Goal: Task Accomplishment & Management: Use online tool/utility

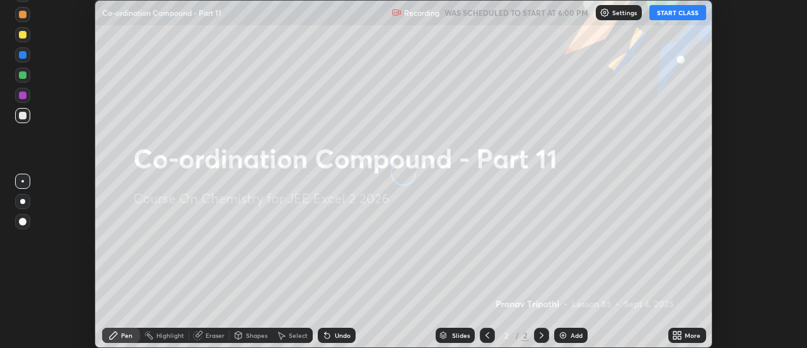
scroll to position [348, 807]
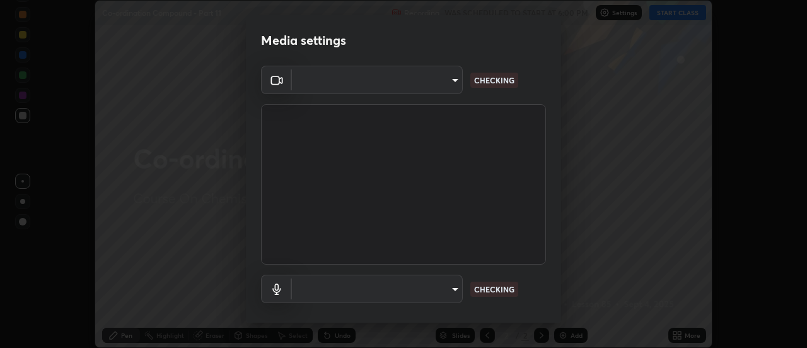
type input "f4ea8680b79eb92e15555447595460d1008e84c9b25948f1cd1a12945e44a0fe"
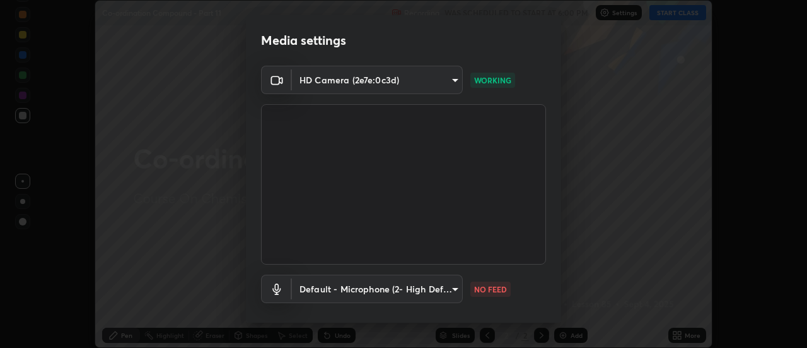
scroll to position [66, 0]
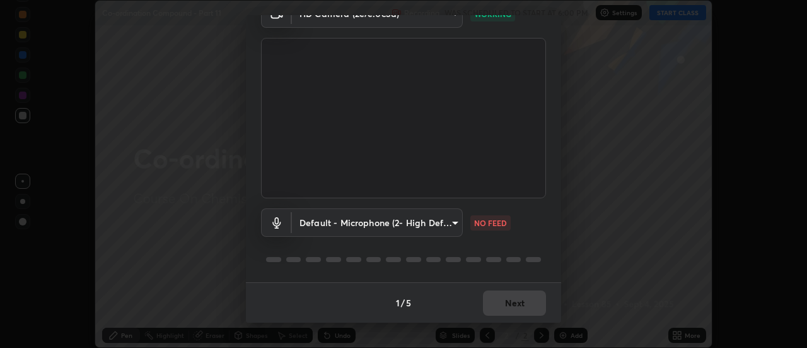
click at [368, 223] on body "Erase all Co-ordination Compound - Part 11 Recording WAS SCHEDULED TO START AT …" at bounding box center [403, 174] width 807 height 348
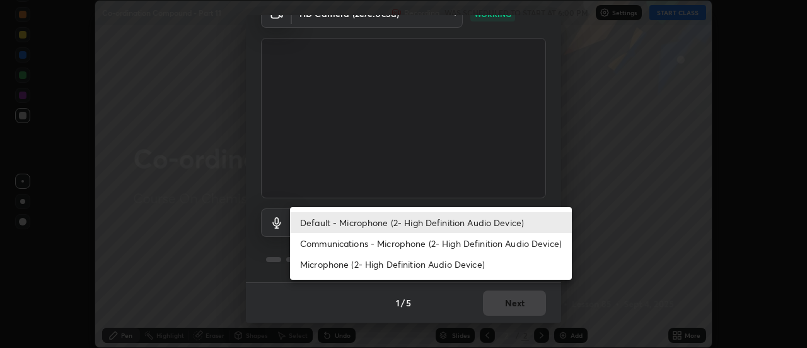
click at [341, 244] on li "Communications - Microphone (2- High Definition Audio Device)" at bounding box center [431, 243] width 282 height 21
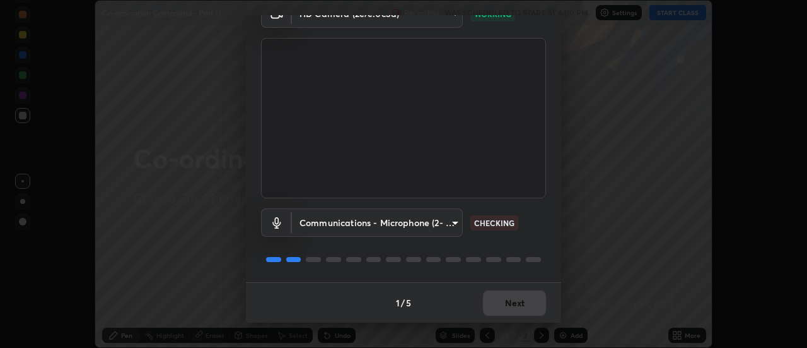
click at [340, 223] on body "Erase all Co-ordination Compound - Part 11 Recording WAS SCHEDULED TO START AT …" at bounding box center [403, 174] width 807 height 348
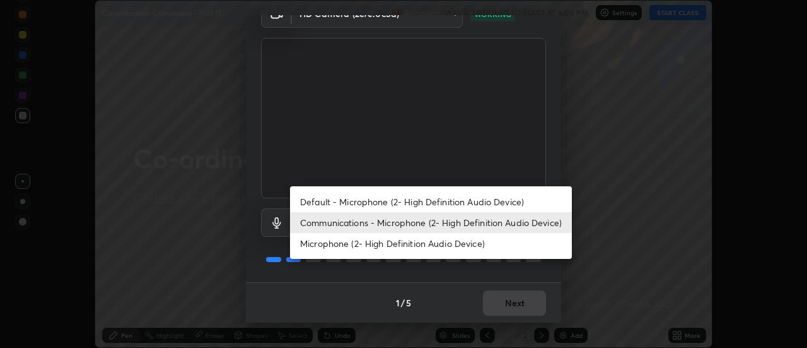
click at [350, 202] on li "Default - Microphone (2- High Definition Audio Device)" at bounding box center [431, 201] width 282 height 21
type input "default"
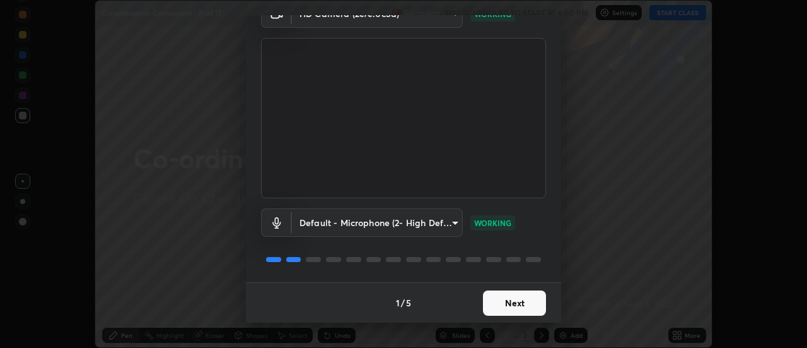
click at [512, 302] on button "Next" at bounding box center [514, 302] width 63 height 25
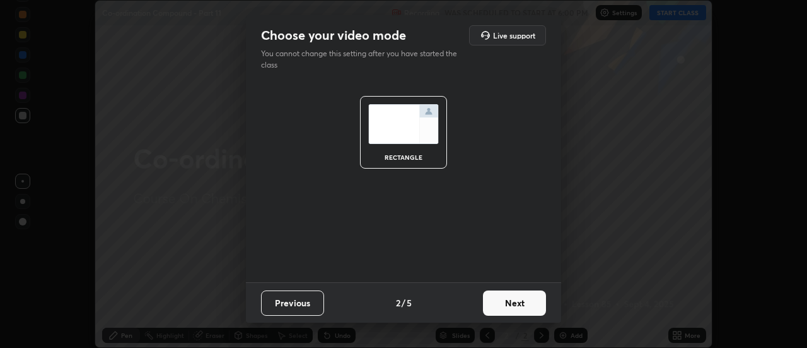
scroll to position [0, 0]
click at [520, 302] on button "Next" at bounding box center [514, 302] width 63 height 25
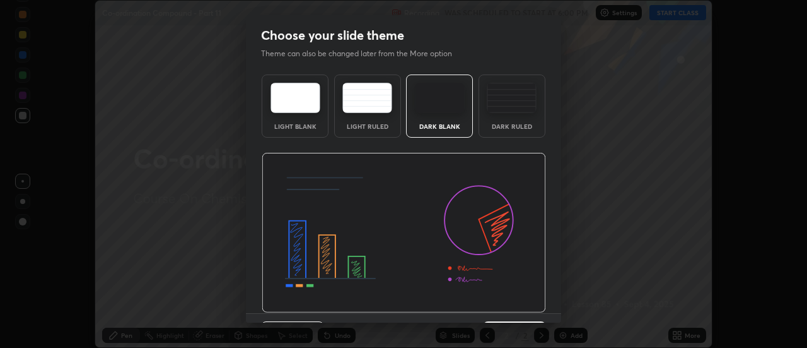
scroll to position [31, 0]
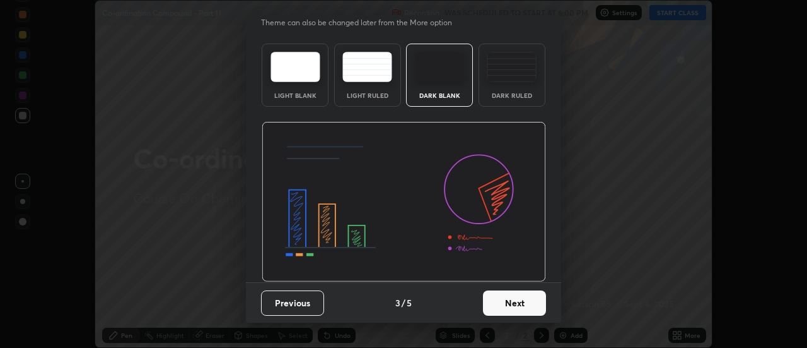
click at [615, 180] on div "Choose your slide theme Theme can also be changed later from the More option Li…" at bounding box center [403, 174] width 807 height 348
click at [607, 196] on div "Choose your slide theme Theme can also be changed later from the More option Li…" at bounding box center [403, 174] width 807 height 348
click at [517, 301] on button "Next" at bounding box center [514, 302] width 63 height 25
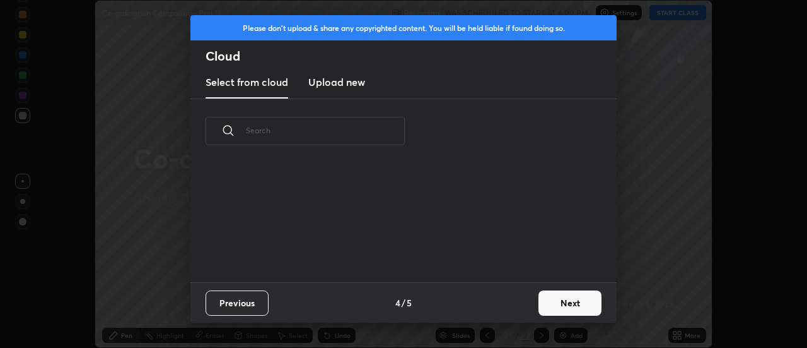
scroll to position [4, 7]
click at [566, 303] on button "Next" at bounding box center [570, 302] width 63 height 25
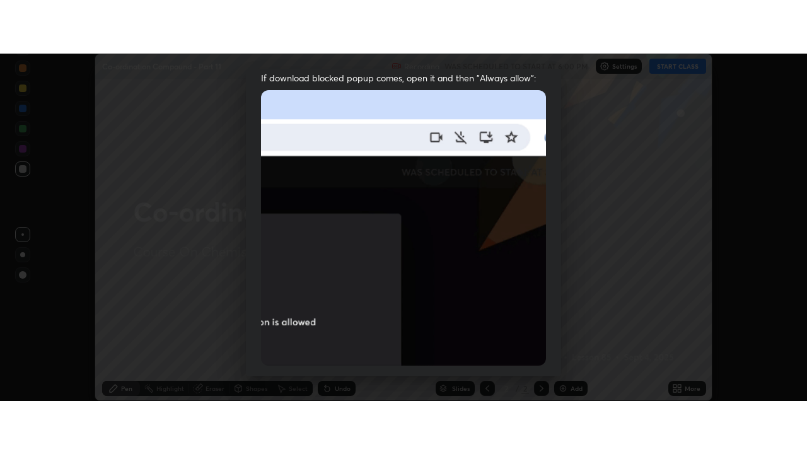
scroll to position [324, 0]
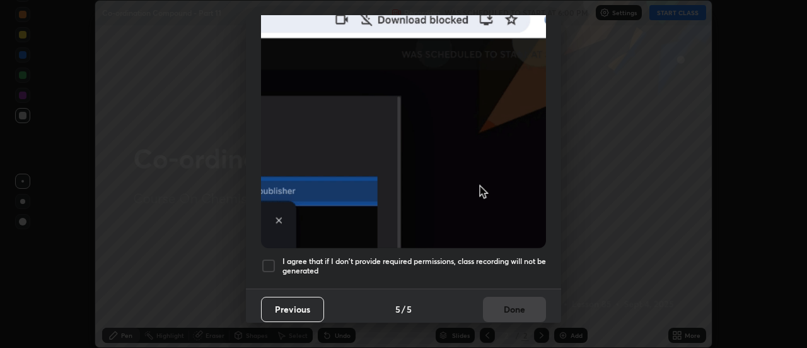
click at [266, 259] on div at bounding box center [268, 265] width 15 height 15
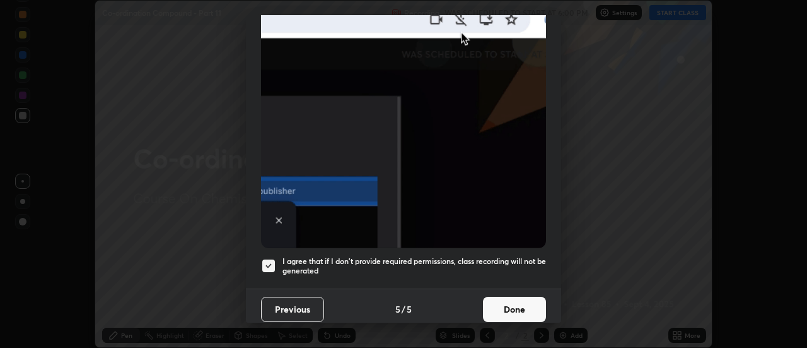
click at [518, 304] on button "Done" at bounding box center [514, 308] width 63 height 25
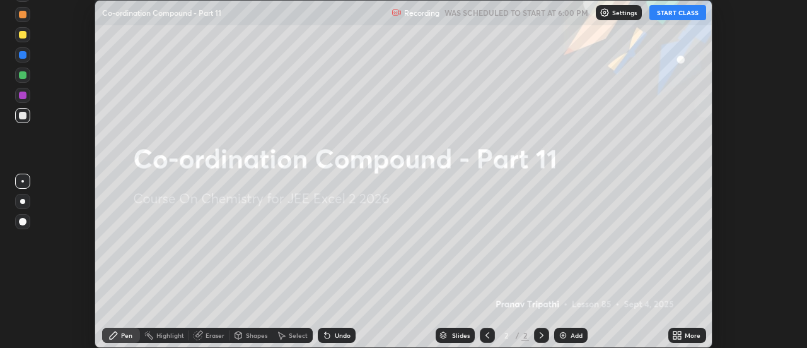
click at [674, 332] on icon at bounding box center [675, 332] width 3 height 3
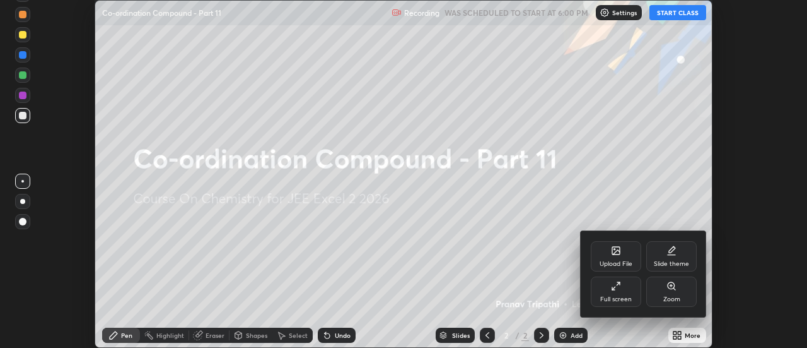
click at [621, 284] on div "Full screen" at bounding box center [616, 291] width 50 height 30
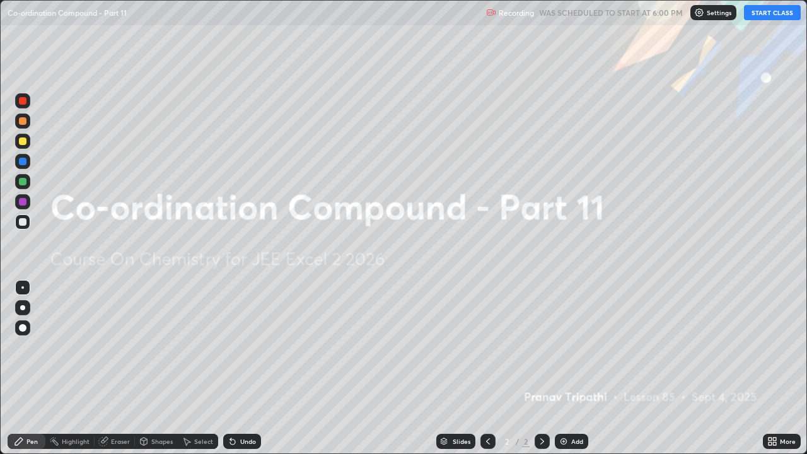
scroll to position [454, 807]
click at [563, 347] on img at bounding box center [564, 441] width 10 height 10
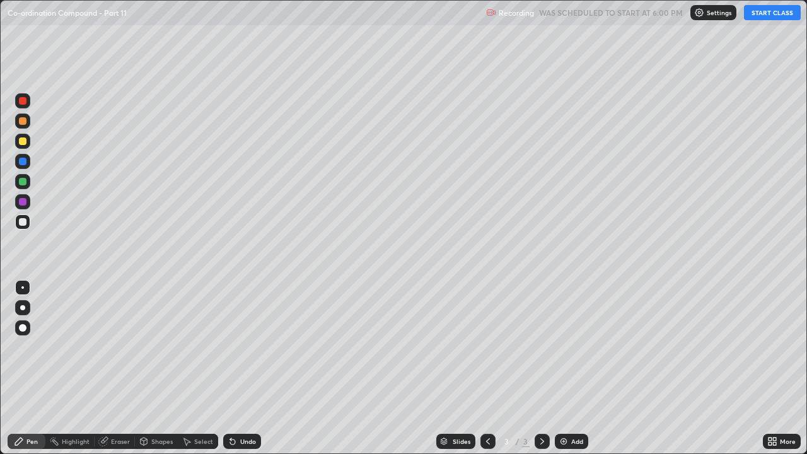
click at [763, 16] on button "START CLASS" at bounding box center [772, 12] width 57 height 15
click at [565, 347] on img at bounding box center [564, 441] width 10 height 10
click at [491, 347] on icon at bounding box center [488, 441] width 10 height 10
click at [23, 181] on div at bounding box center [23, 182] width 8 height 8
click at [21, 122] on div at bounding box center [23, 121] width 8 height 8
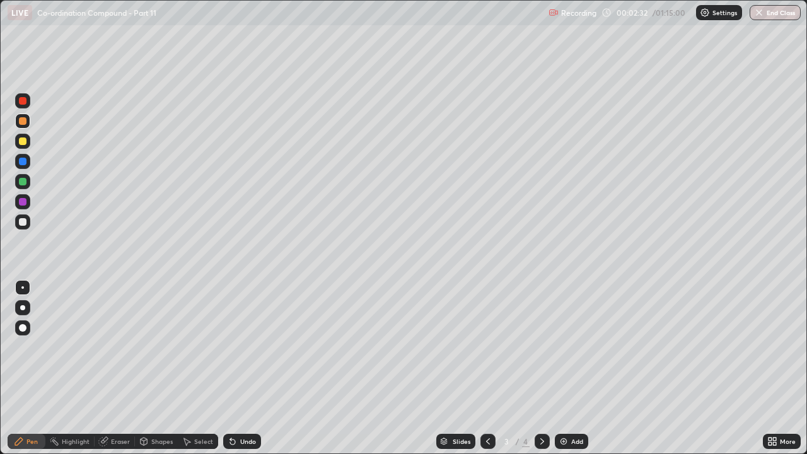
click at [21, 203] on div at bounding box center [23, 202] width 8 height 8
click at [26, 144] on div at bounding box center [22, 141] width 15 height 15
click at [566, 347] on img at bounding box center [564, 441] width 10 height 10
click at [26, 225] on div at bounding box center [22, 221] width 15 height 15
click at [25, 189] on div at bounding box center [22, 181] width 15 height 15
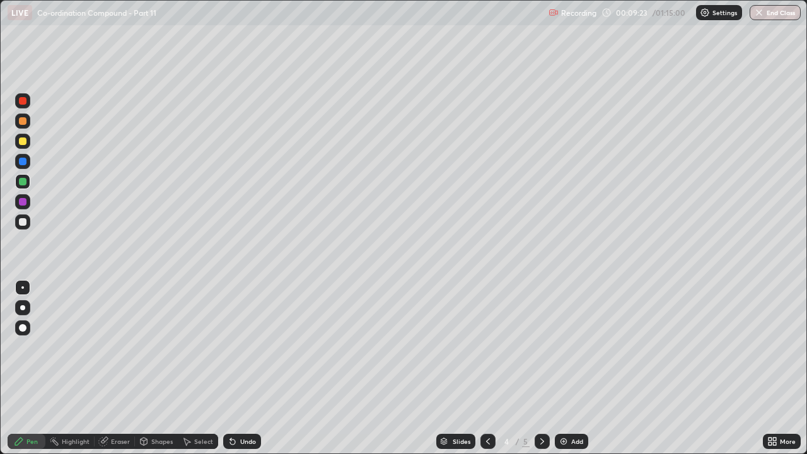
click at [487, 347] on icon at bounding box center [488, 441] width 10 height 10
click at [25, 102] on div at bounding box center [23, 101] width 8 height 8
click at [542, 347] on icon at bounding box center [542, 441] width 4 height 6
click at [122, 347] on div "Eraser" at bounding box center [115, 441] width 40 height 15
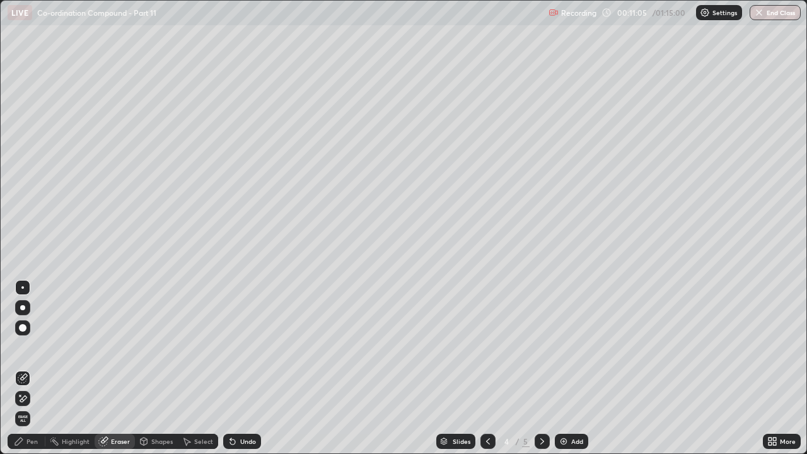
click at [32, 347] on div "Pen" at bounding box center [31, 441] width 11 height 6
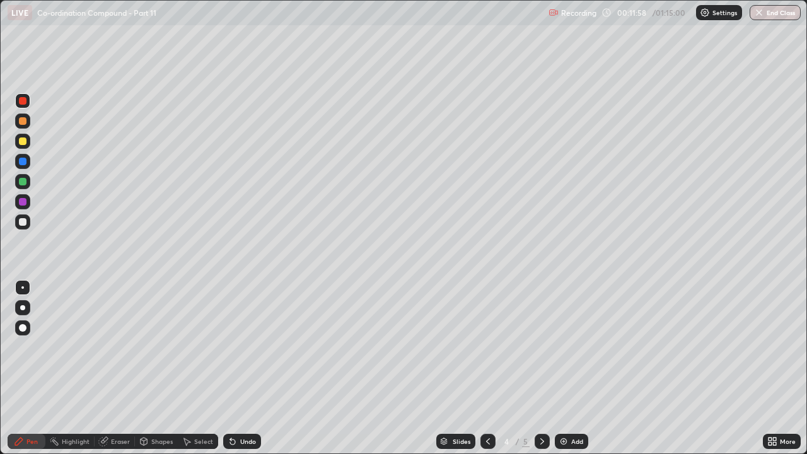
click at [23, 222] on div at bounding box center [23, 222] width 8 height 8
click at [569, 347] on div "Add" at bounding box center [571, 441] width 33 height 15
click at [21, 184] on div at bounding box center [23, 182] width 8 height 8
click at [575, 347] on div "Add" at bounding box center [571, 441] width 33 height 15
click at [117, 347] on div "Eraser" at bounding box center [120, 441] width 19 height 6
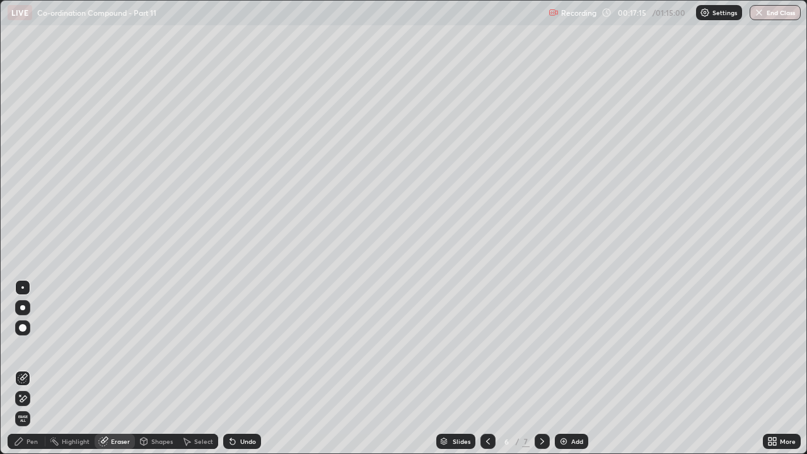
click at [34, 347] on div "Pen" at bounding box center [31, 441] width 11 height 6
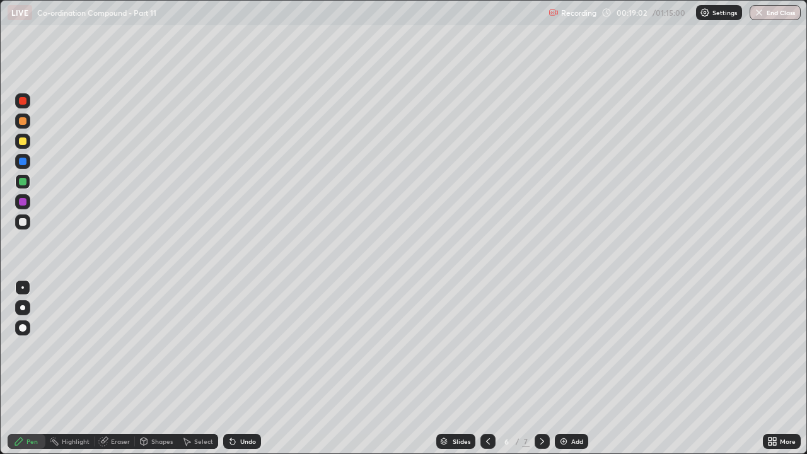
click at [23, 165] on div at bounding box center [23, 162] width 8 height 8
click at [23, 120] on div at bounding box center [23, 121] width 8 height 8
click at [566, 347] on img at bounding box center [564, 441] width 10 height 10
click at [23, 139] on div at bounding box center [23, 141] width 8 height 8
click at [21, 122] on div at bounding box center [23, 121] width 8 height 8
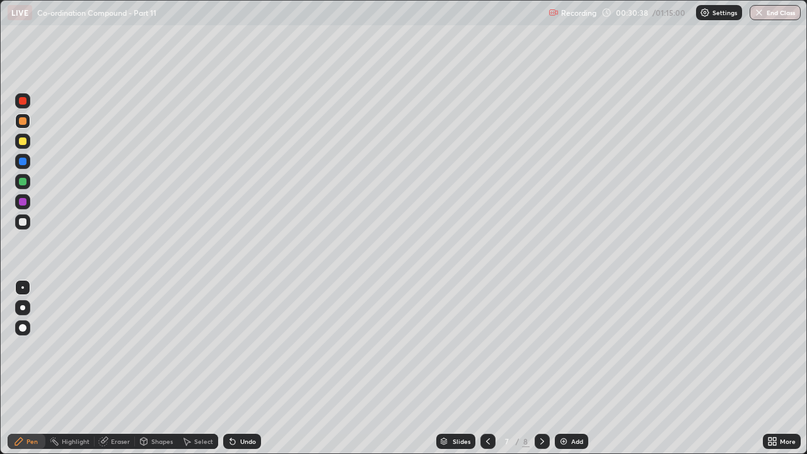
click at [22, 159] on div at bounding box center [23, 162] width 8 height 8
click at [23, 142] on div at bounding box center [23, 141] width 8 height 8
click at [24, 126] on div at bounding box center [22, 121] width 15 height 15
click at [119, 347] on div "Eraser" at bounding box center [115, 441] width 40 height 15
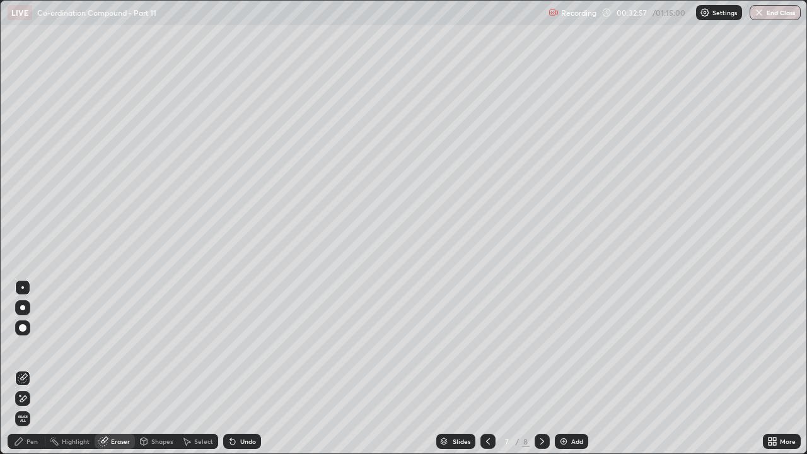
click at [28, 347] on div "Pen" at bounding box center [27, 441] width 38 height 15
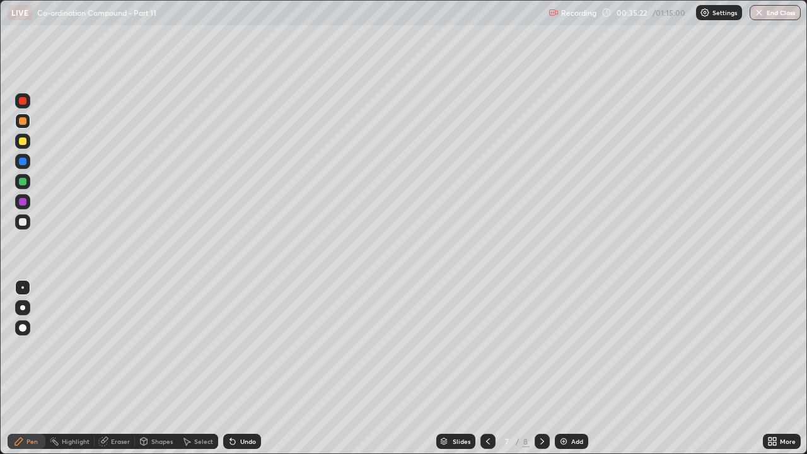
click at [565, 347] on img at bounding box center [564, 441] width 10 height 10
click at [487, 347] on icon at bounding box center [488, 441] width 10 height 10
click at [25, 223] on div at bounding box center [23, 222] width 8 height 8
click at [111, 347] on div "Eraser" at bounding box center [115, 441] width 40 height 15
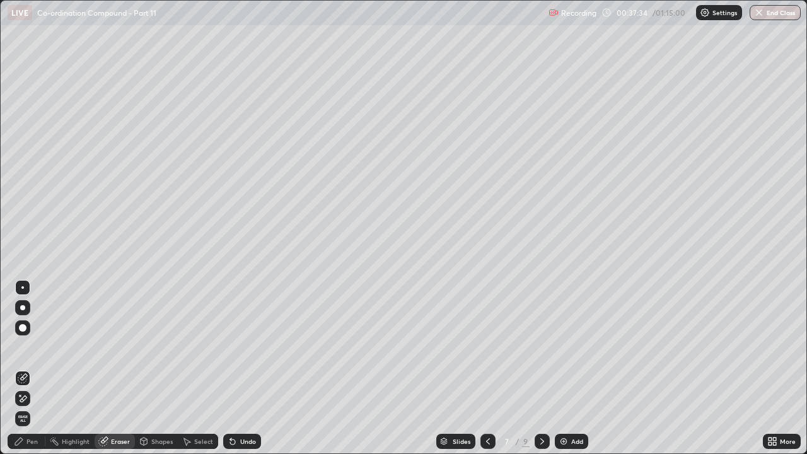
click at [31, 347] on div "Pen" at bounding box center [27, 441] width 38 height 15
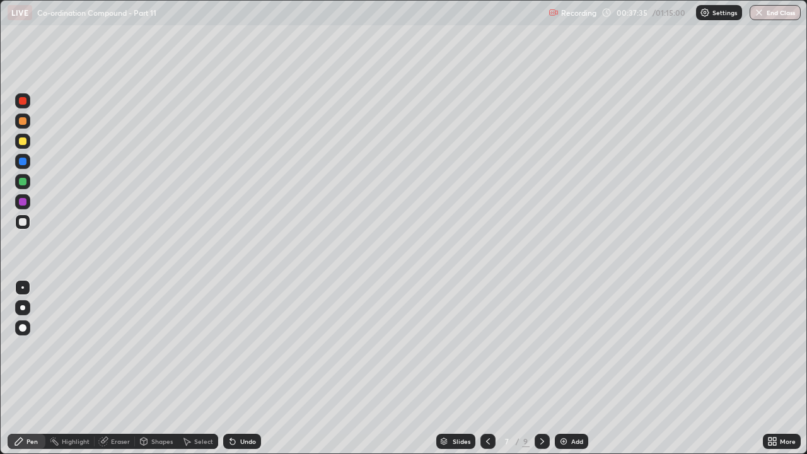
click at [26, 182] on div at bounding box center [23, 182] width 8 height 8
click at [25, 140] on div at bounding box center [23, 141] width 8 height 8
click at [25, 160] on div at bounding box center [23, 162] width 8 height 8
click at [541, 347] on icon at bounding box center [542, 441] width 10 height 10
click at [564, 347] on div "Add" at bounding box center [571, 441] width 33 height 15
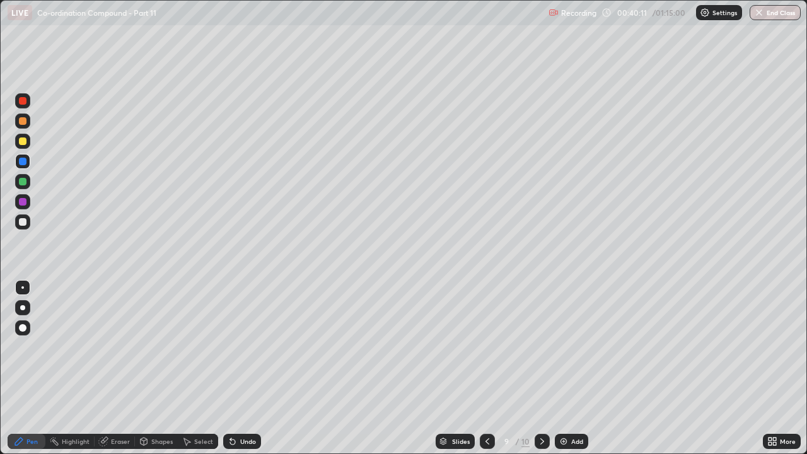
click at [486, 347] on icon at bounding box center [487, 441] width 10 height 10
click at [24, 122] on div at bounding box center [23, 121] width 8 height 8
click at [567, 347] on img at bounding box center [564, 441] width 10 height 10
click at [113, 347] on div "Eraser" at bounding box center [115, 441] width 40 height 15
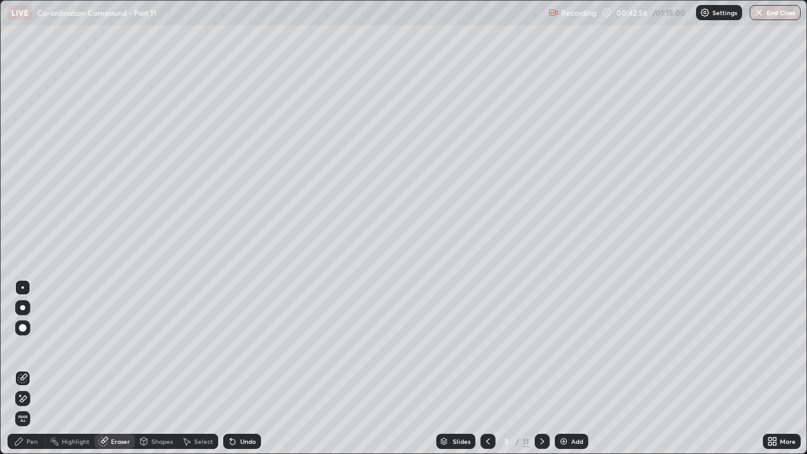
click at [34, 347] on div "Pen" at bounding box center [27, 441] width 38 height 15
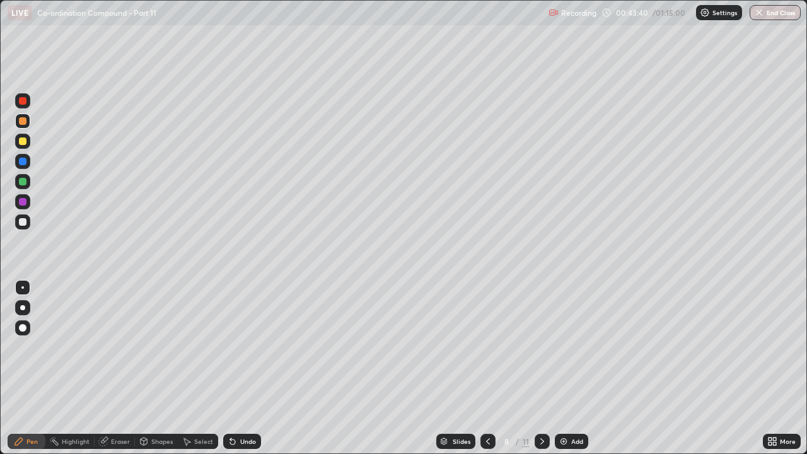
click at [115, 347] on div "Eraser" at bounding box center [120, 441] width 19 height 6
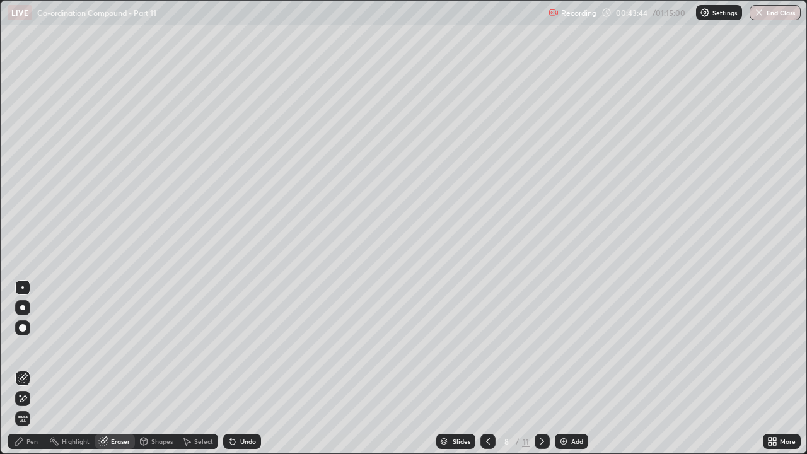
click at [32, 347] on div "Pen" at bounding box center [27, 441] width 38 height 15
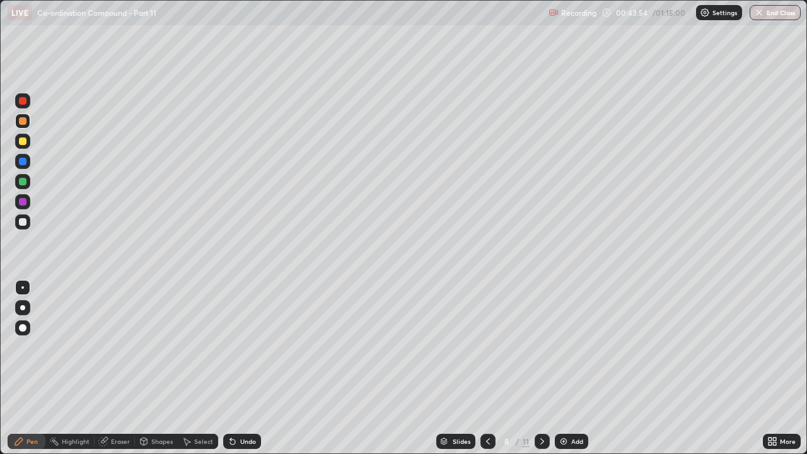
click at [25, 141] on div at bounding box center [23, 141] width 8 height 8
click at [23, 120] on div at bounding box center [23, 121] width 8 height 8
click at [23, 143] on div at bounding box center [23, 141] width 8 height 8
click at [24, 124] on div at bounding box center [23, 121] width 8 height 8
click at [23, 201] on div at bounding box center [23, 202] width 8 height 8
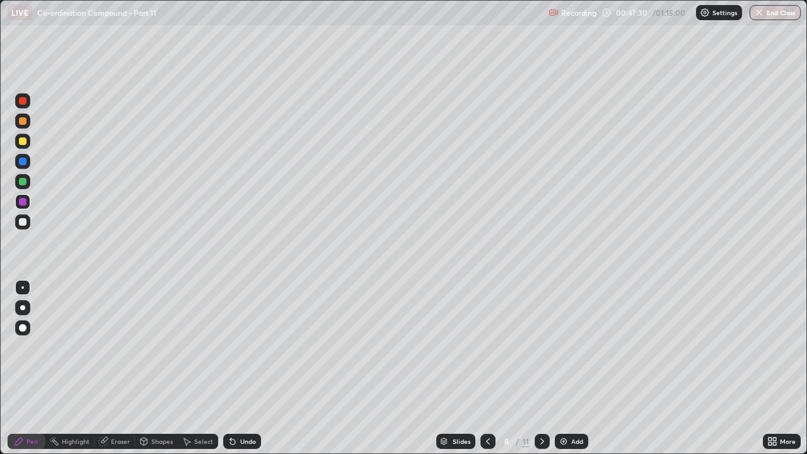
click at [21, 119] on div at bounding box center [23, 121] width 8 height 8
click at [24, 181] on div at bounding box center [23, 182] width 8 height 8
click at [488, 347] on icon at bounding box center [488, 441] width 4 height 6
click at [541, 347] on icon at bounding box center [542, 441] width 10 height 10
click at [487, 347] on icon at bounding box center [488, 441] width 10 height 10
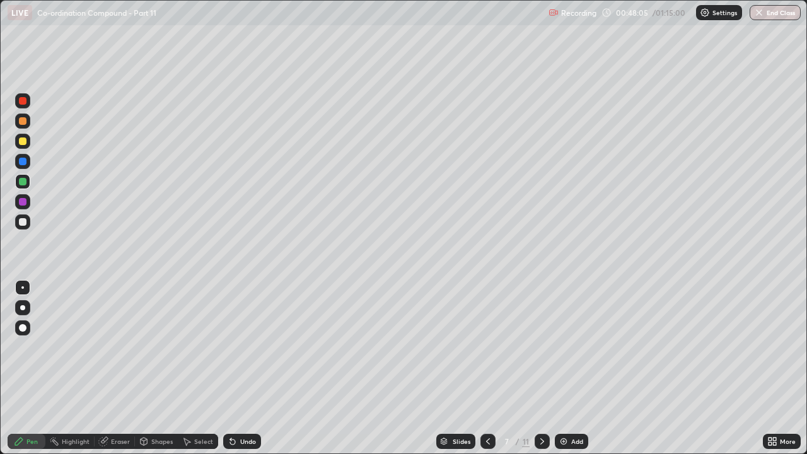
click at [541, 347] on icon at bounding box center [542, 441] width 10 height 10
click at [20, 120] on div at bounding box center [23, 121] width 8 height 8
click at [564, 347] on img at bounding box center [564, 441] width 10 height 10
click at [23, 142] on div at bounding box center [23, 141] width 8 height 8
click at [20, 124] on div at bounding box center [23, 121] width 8 height 8
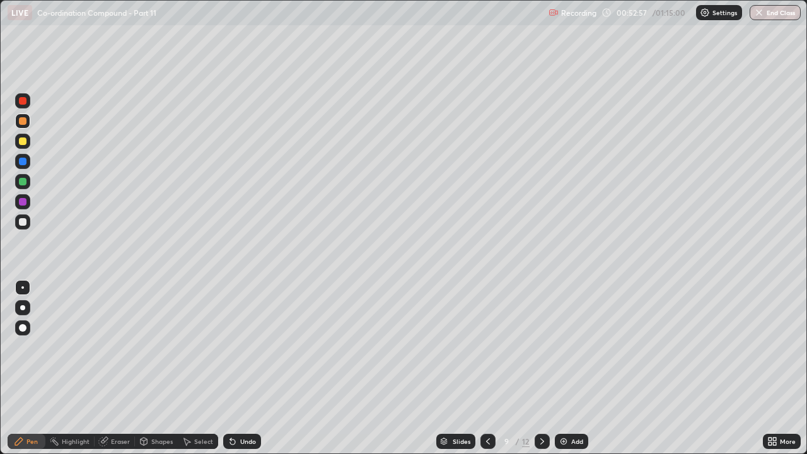
click at [19, 144] on div at bounding box center [22, 141] width 15 height 15
click at [25, 100] on div at bounding box center [23, 101] width 8 height 8
click at [571, 347] on div "Add" at bounding box center [577, 441] width 12 height 6
click at [23, 225] on div at bounding box center [23, 222] width 8 height 8
click at [487, 347] on icon at bounding box center [488, 441] width 10 height 10
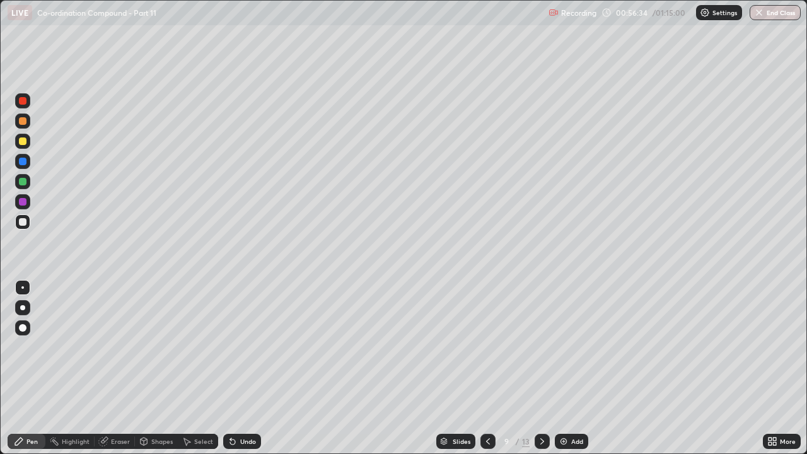
click at [541, 347] on icon at bounding box center [542, 441] width 4 height 6
click at [25, 141] on div at bounding box center [23, 141] width 8 height 8
click at [21, 120] on div at bounding box center [23, 121] width 8 height 8
click at [23, 143] on div at bounding box center [23, 141] width 8 height 8
click at [26, 224] on div at bounding box center [23, 222] width 8 height 8
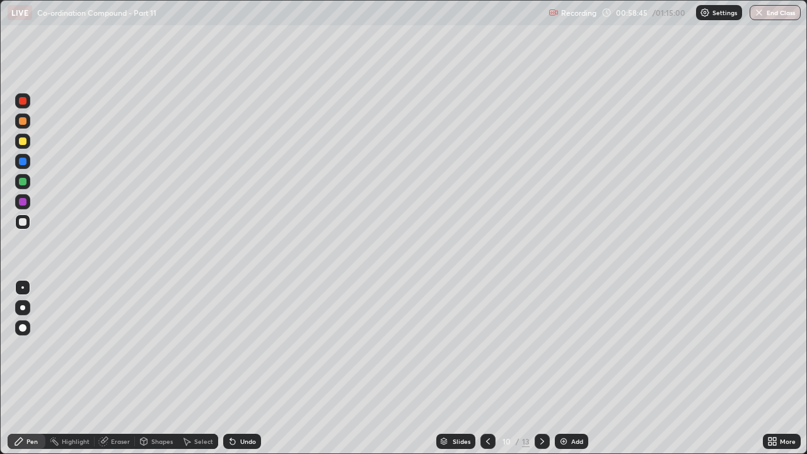
click at [22, 142] on div at bounding box center [23, 141] width 8 height 8
click at [569, 347] on div "Add" at bounding box center [571, 441] width 33 height 15
click at [21, 126] on div at bounding box center [22, 121] width 15 height 15
click at [26, 146] on div at bounding box center [22, 141] width 15 height 15
click at [24, 104] on div at bounding box center [23, 101] width 8 height 8
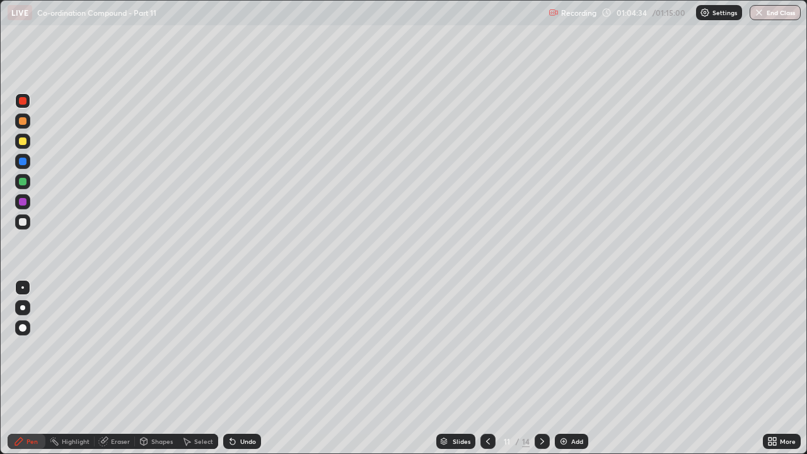
click at [23, 123] on div at bounding box center [23, 121] width 8 height 8
click at [776, 10] on button "End Class" at bounding box center [775, 12] width 51 height 15
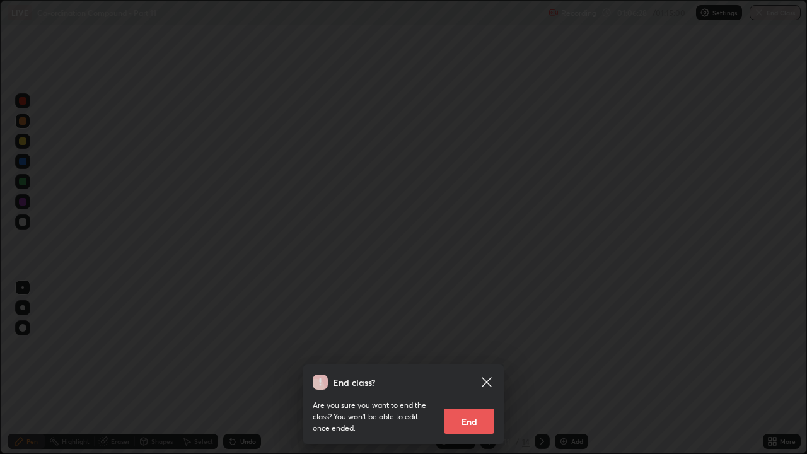
click at [468, 347] on button "End" at bounding box center [469, 421] width 50 height 25
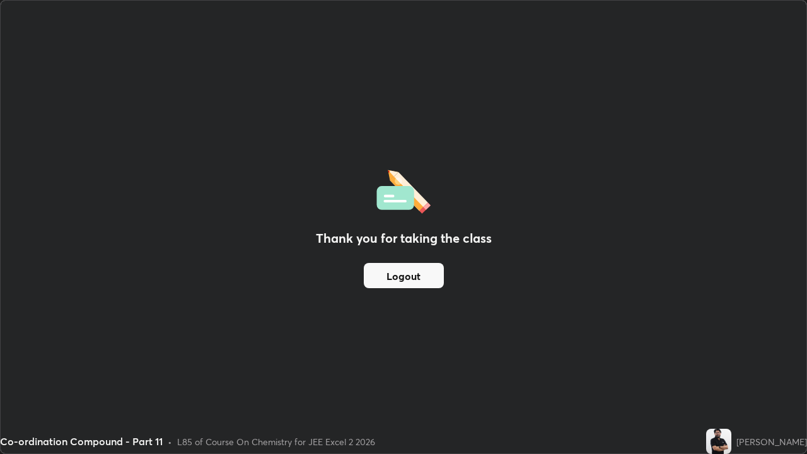
click at [397, 283] on button "Logout" at bounding box center [404, 275] width 80 height 25
